Goal: Transaction & Acquisition: Subscribe to service/newsletter

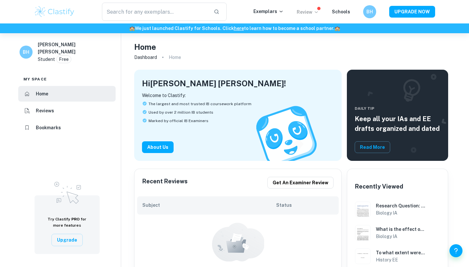
click at [309, 13] on p "Review" at bounding box center [308, 11] width 22 height 7
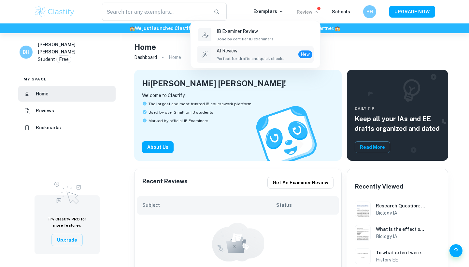
click at [253, 53] on p "AI Review" at bounding box center [251, 50] width 69 height 7
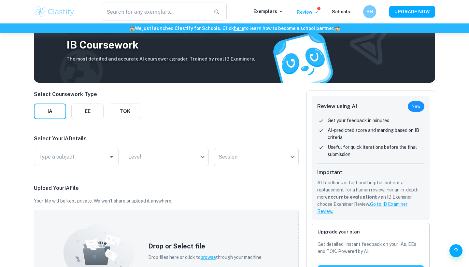
scroll to position [40, 0]
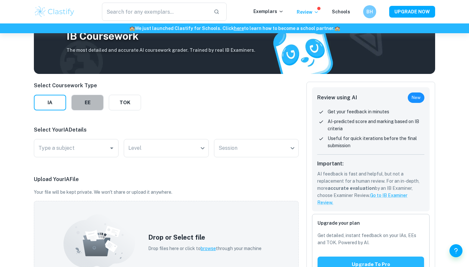
click at [84, 105] on button "EE" at bounding box center [87, 103] width 32 height 16
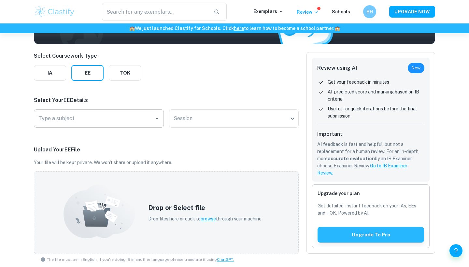
scroll to position [73, 0]
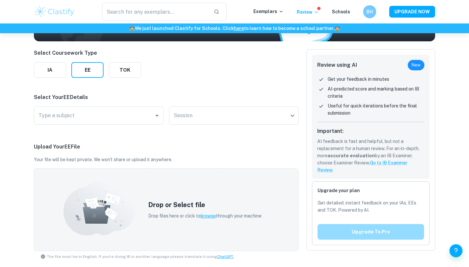
click at [355, 237] on button "Upgrade to pro" at bounding box center [371, 232] width 107 height 16
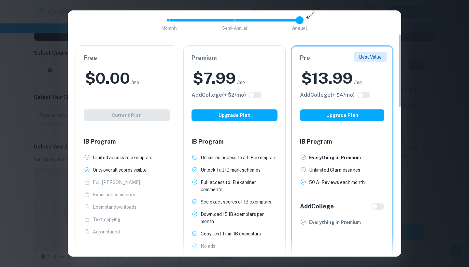
scroll to position [79, 0]
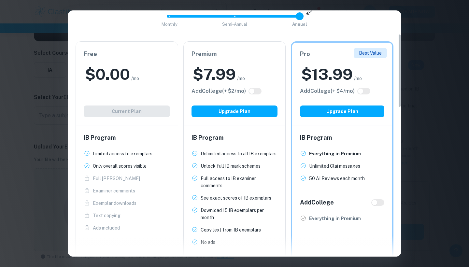
click at [386, 27] on div "Monthly Semi-Annual Annual Save 40%" at bounding box center [235, 20] width 318 height 18
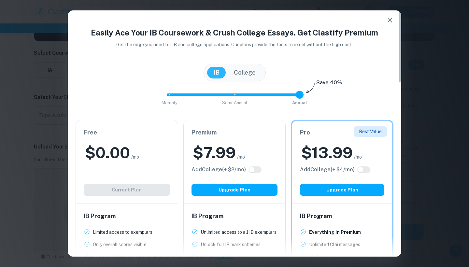
scroll to position [-2, 0]
click at [435, 37] on div "Easily Ace Your IB Coursework & Crush College Essays. Get Clastify Premium Get …" at bounding box center [234, 133] width 469 height 267
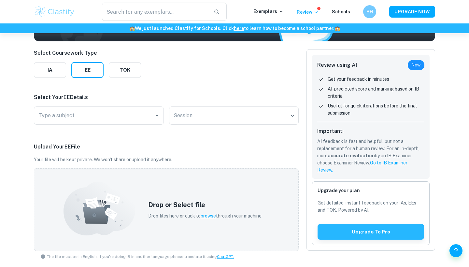
click at [304, 8] on div "Review" at bounding box center [308, 12] width 22 height 8
click at [305, 12] on p "Review" at bounding box center [308, 11] width 22 height 7
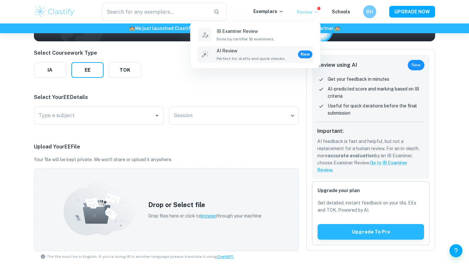
click at [273, 61] on span "Perfect for drafts and quick checks." at bounding box center [251, 59] width 69 height 6
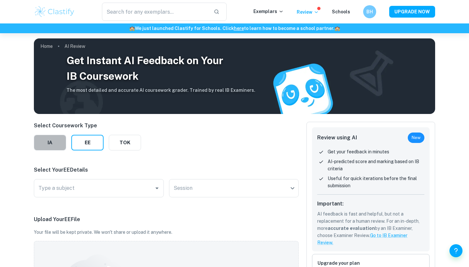
click at [41, 146] on button "IA" at bounding box center [50, 143] width 32 height 16
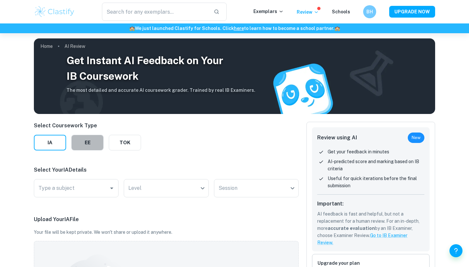
click at [83, 145] on button "EE" at bounding box center [87, 143] width 32 height 16
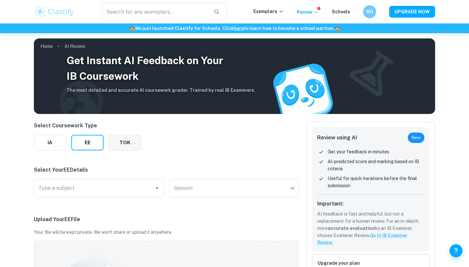
click at [126, 145] on button "TOK" at bounding box center [125, 143] width 32 height 16
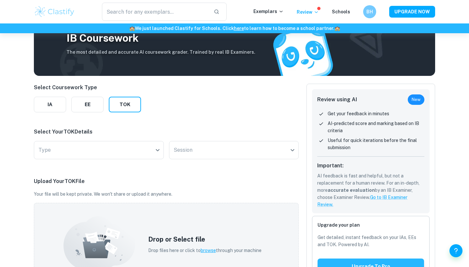
scroll to position [15, 0]
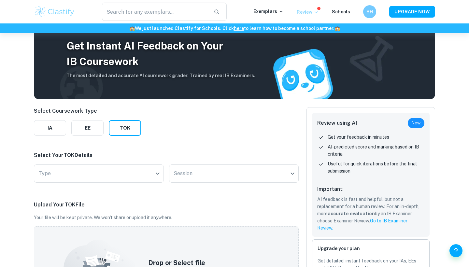
click at [308, 11] on p "Review" at bounding box center [308, 11] width 22 height 7
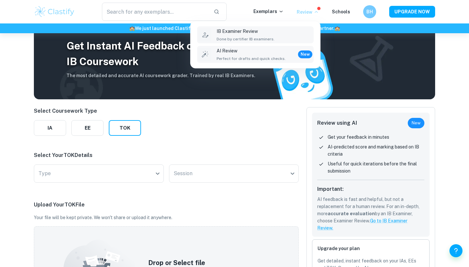
click at [300, 33] on div "IB Examiner Review Done by certifier IB examiners." at bounding box center [265, 35] width 96 height 14
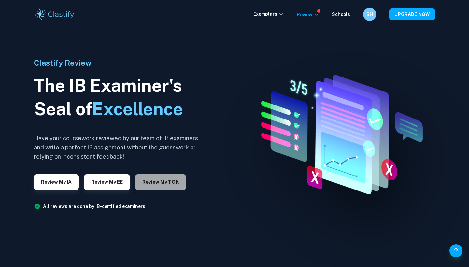
click at [147, 178] on button "Review my TOK" at bounding box center [160, 182] width 51 height 16
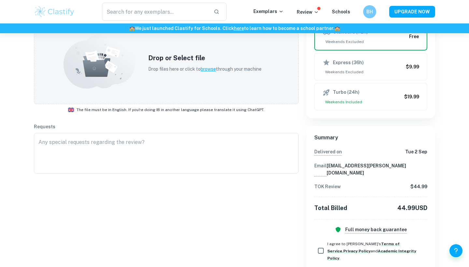
scroll to position [116, 0]
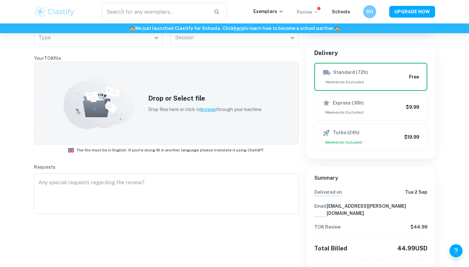
click at [307, 12] on p "Review" at bounding box center [308, 11] width 22 height 7
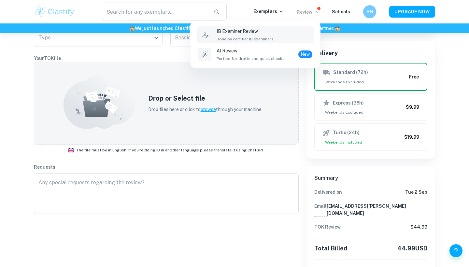
click at [282, 35] on div "IB Examiner Review Done by certifier IB examiners." at bounding box center [265, 35] width 96 height 14
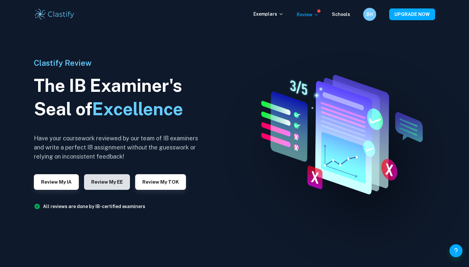
click at [110, 179] on button "Review my EE" at bounding box center [107, 182] width 46 height 16
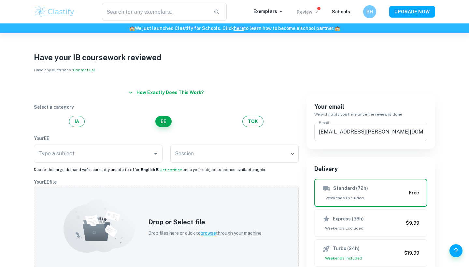
click at [317, 12] on icon at bounding box center [316, 11] width 5 height 5
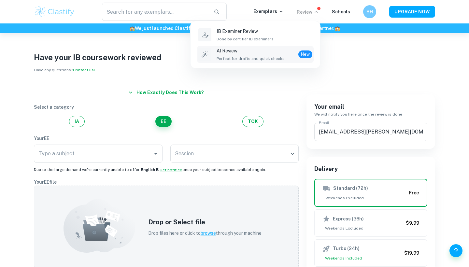
click at [265, 56] on span "Perfect for drafts and quick checks." at bounding box center [251, 59] width 69 height 6
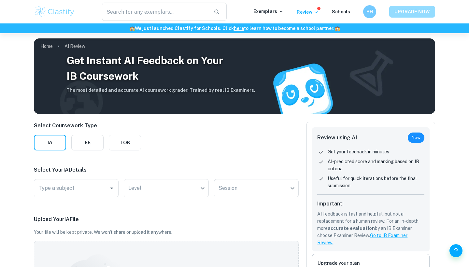
click at [427, 16] on button "UPGRADE NOW" at bounding box center [412, 12] width 46 height 12
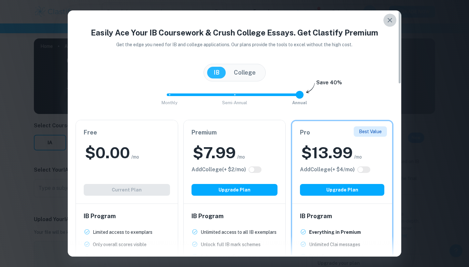
click at [391, 22] on icon "button" at bounding box center [390, 20] width 8 height 8
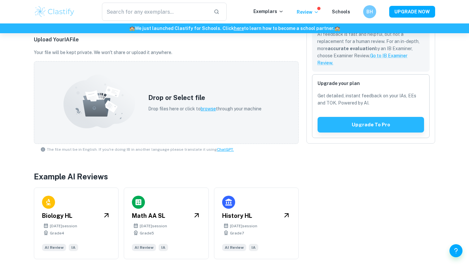
scroll to position [180, 0]
click at [315, 16] on div "​ Exemplars Review Schools BH UPGRADE NOW" at bounding box center [234, 12] width 417 height 18
click at [314, 14] on p "Review" at bounding box center [308, 11] width 22 height 7
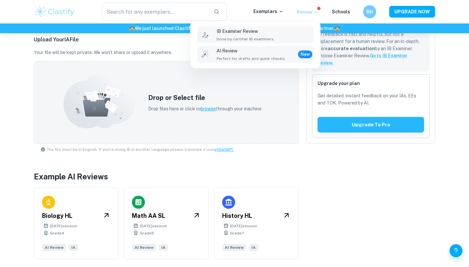
click at [255, 36] on span "Done by certifier IB examiners." at bounding box center [246, 39] width 58 height 6
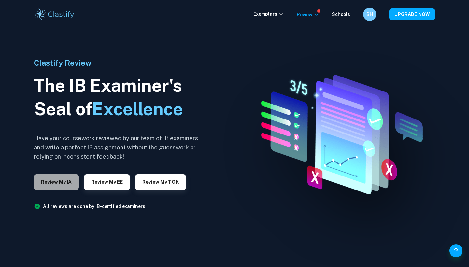
click at [51, 185] on button "Review my IA" at bounding box center [56, 182] width 45 height 16
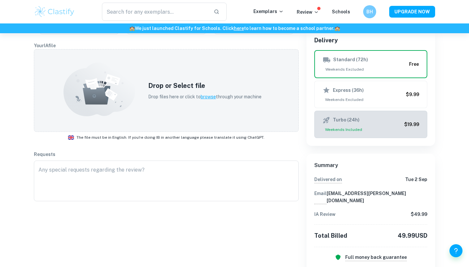
scroll to position [133, 0]
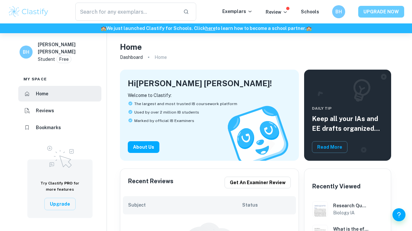
click at [380, 15] on button "UPGRADE NOW" at bounding box center [381, 12] width 46 height 12
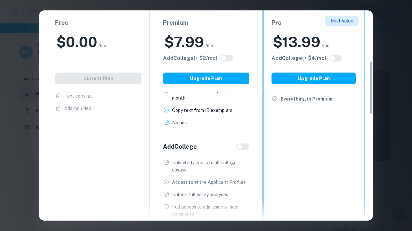
scroll to position [197, 0]
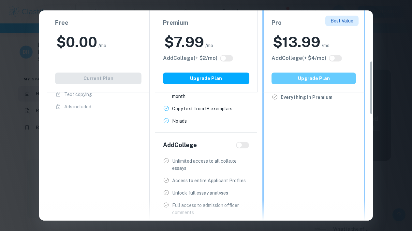
click at [318, 80] on button "Upgrade Plan" at bounding box center [313, 79] width 84 height 12
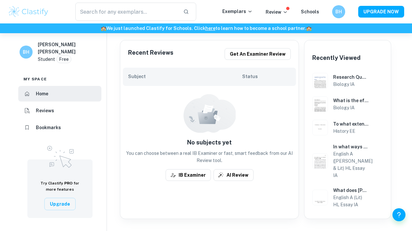
scroll to position [150, 0]
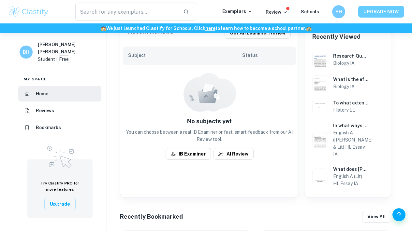
click at [374, 13] on button "UPGRADE NOW" at bounding box center [381, 12] width 46 height 12
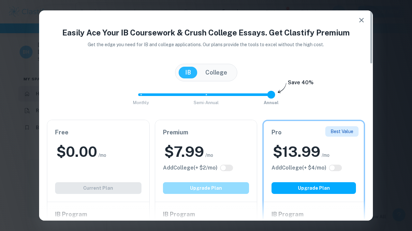
click at [211, 187] on button "Upgrade Plan" at bounding box center [206, 188] width 86 height 12
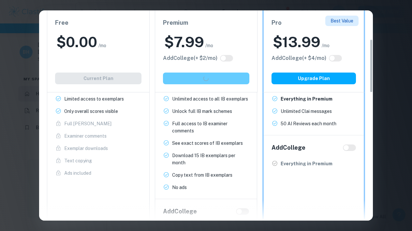
scroll to position [131, 0]
